Goal: Information Seeking & Learning: Understand process/instructions

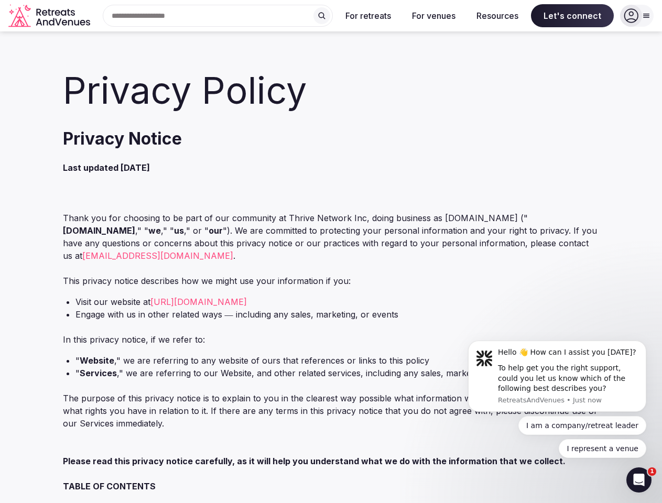
click at [331, 252] on p "Thank you for choosing to be part of our community at Thrive Network Inc, doing…" at bounding box center [331, 237] width 537 height 50
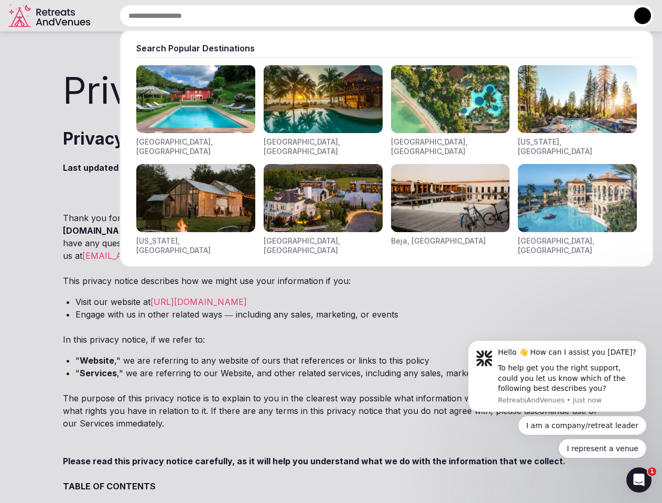
click at [218, 16] on input "text" at bounding box center [387, 16] width 534 height 22
click at [322, 16] on input "text" at bounding box center [387, 16] width 534 height 22
click at [369, 16] on input "text" at bounding box center [387, 16] width 534 height 22
click at [434, 16] on input "text" at bounding box center [387, 16] width 534 height 22
click at [498, 16] on input "text" at bounding box center [387, 16] width 534 height 22
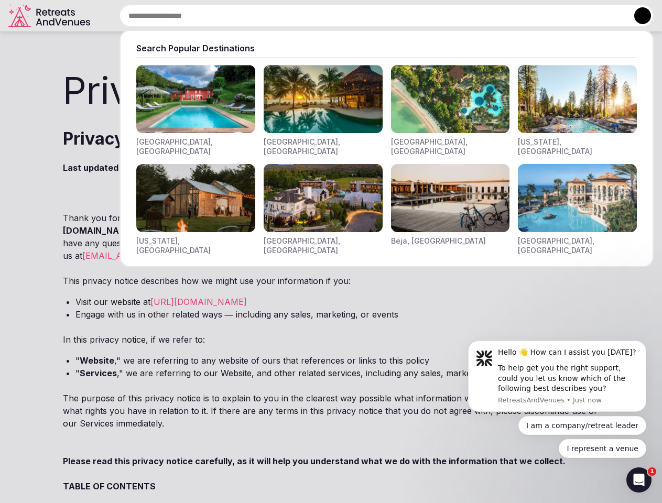
click at [573, 16] on input "text" at bounding box center [387, 16] width 534 height 22
click at [637, 16] on button at bounding box center [643, 15] width 17 height 17
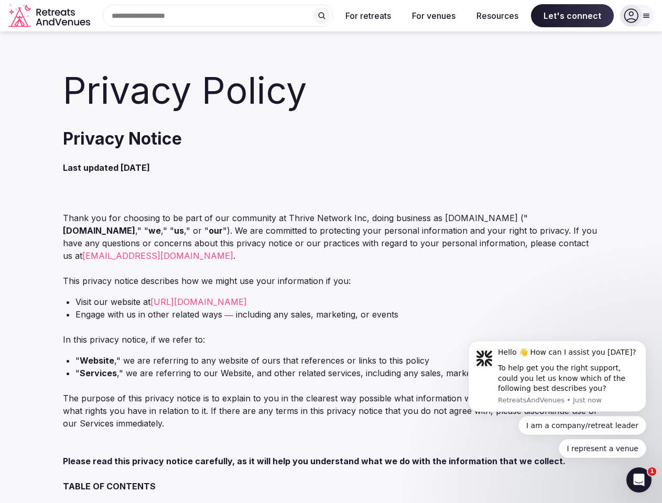
click at [557, 377] on div "To help get you the right support, could you let us know which of the following…" at bounding box center [568, 378] width 141 height 31
